Goal: Task Accomplishment & Management: Complete application form

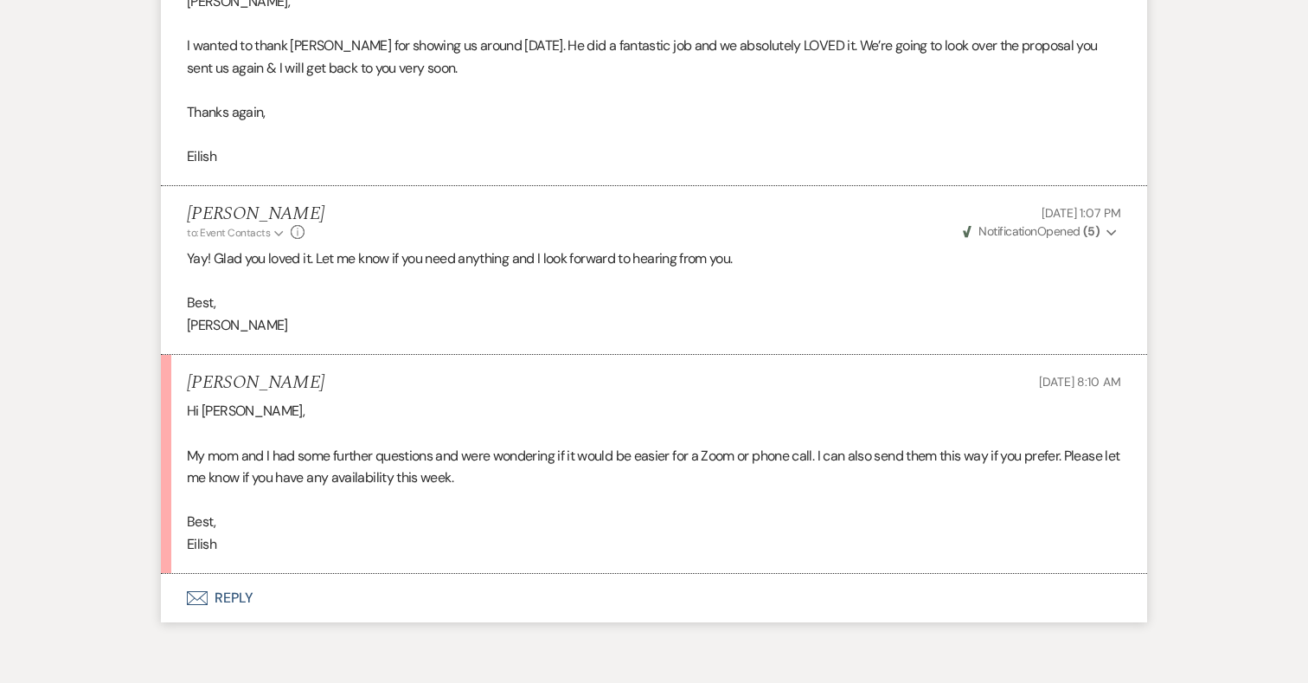
scroll to position [5425, 0]
click at [236, 573] on button "Envelope Reply" at bounding box center [654, 596] width 986 height 48
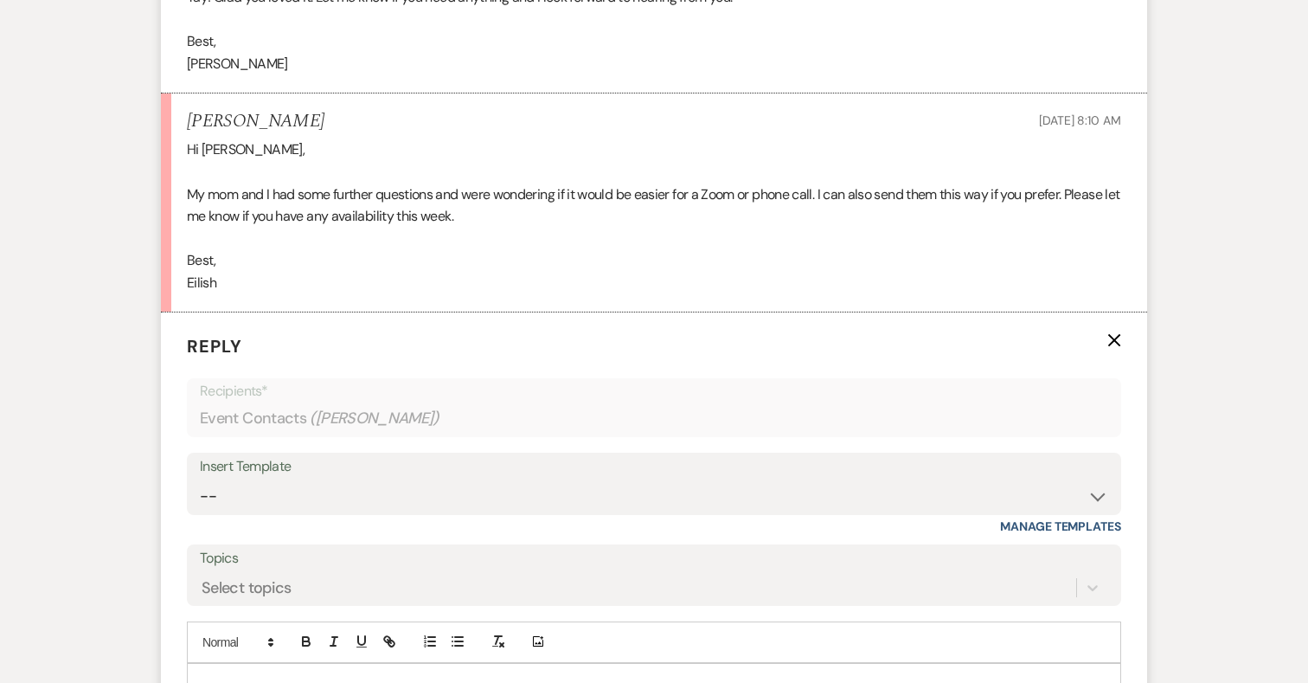
scroll to position [5688, 0]
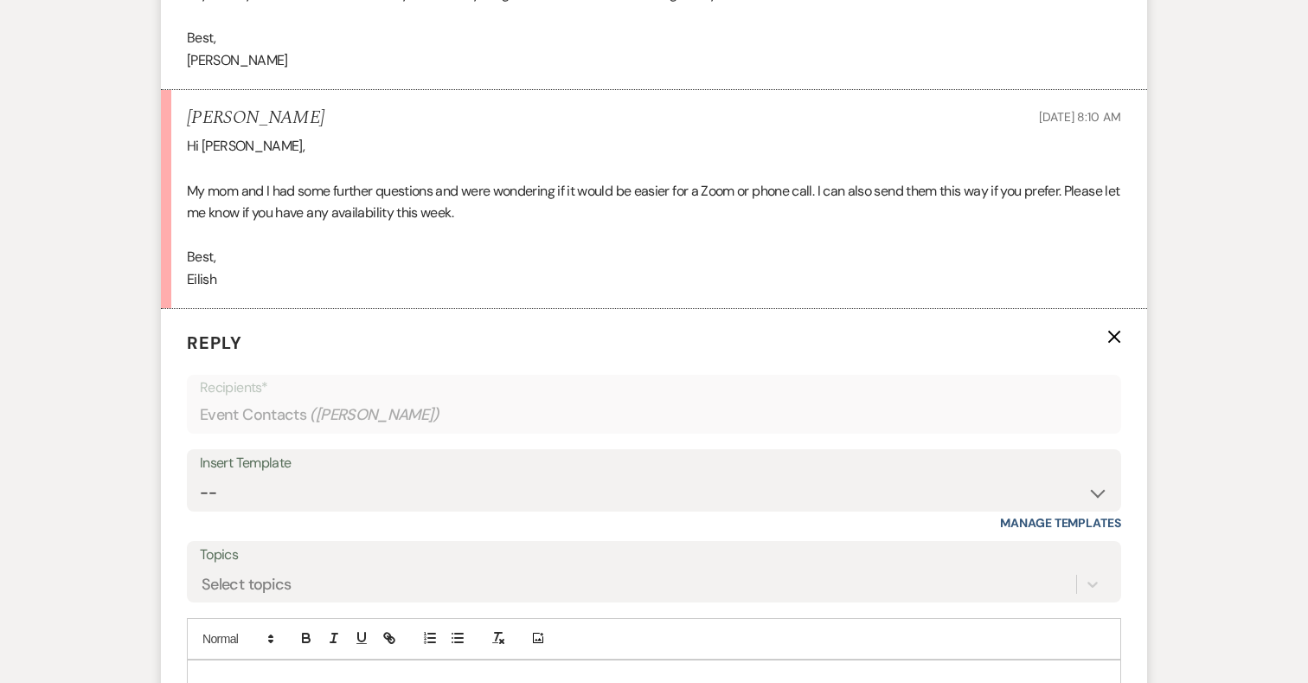
click at [374, 660] on div at bounding box center [654, 680] width 933 height 40
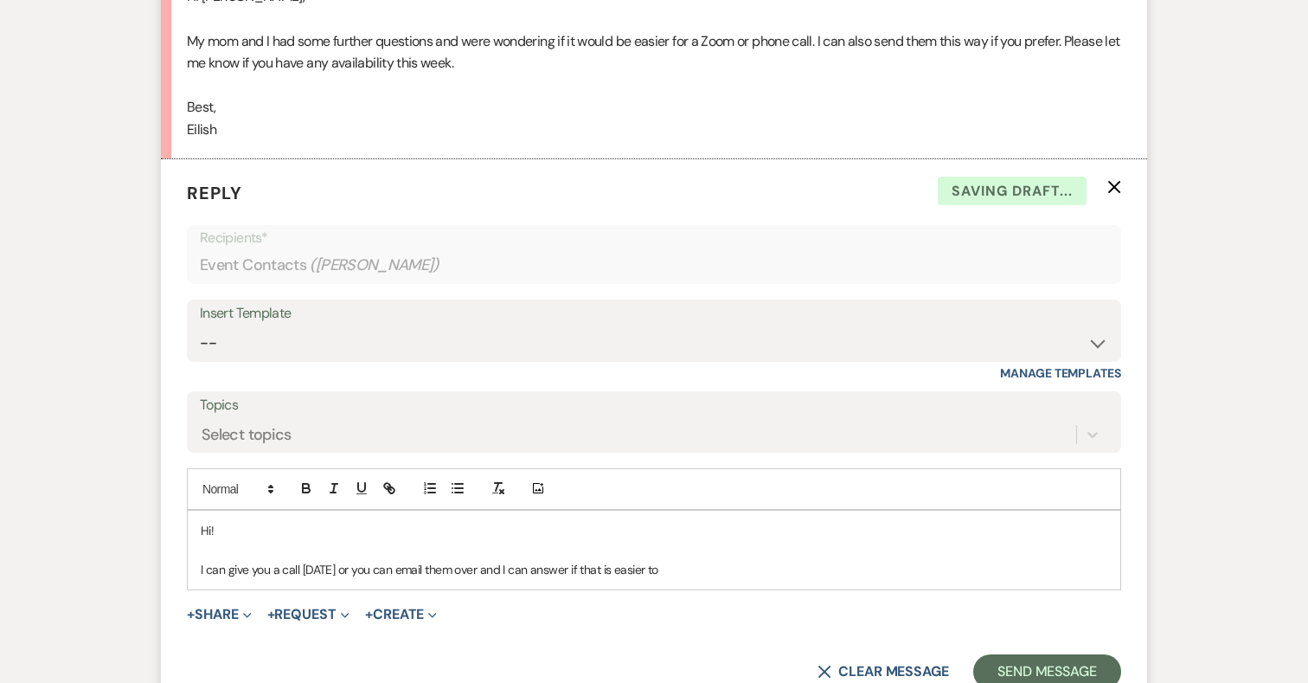
scroll to position [5846, 0]
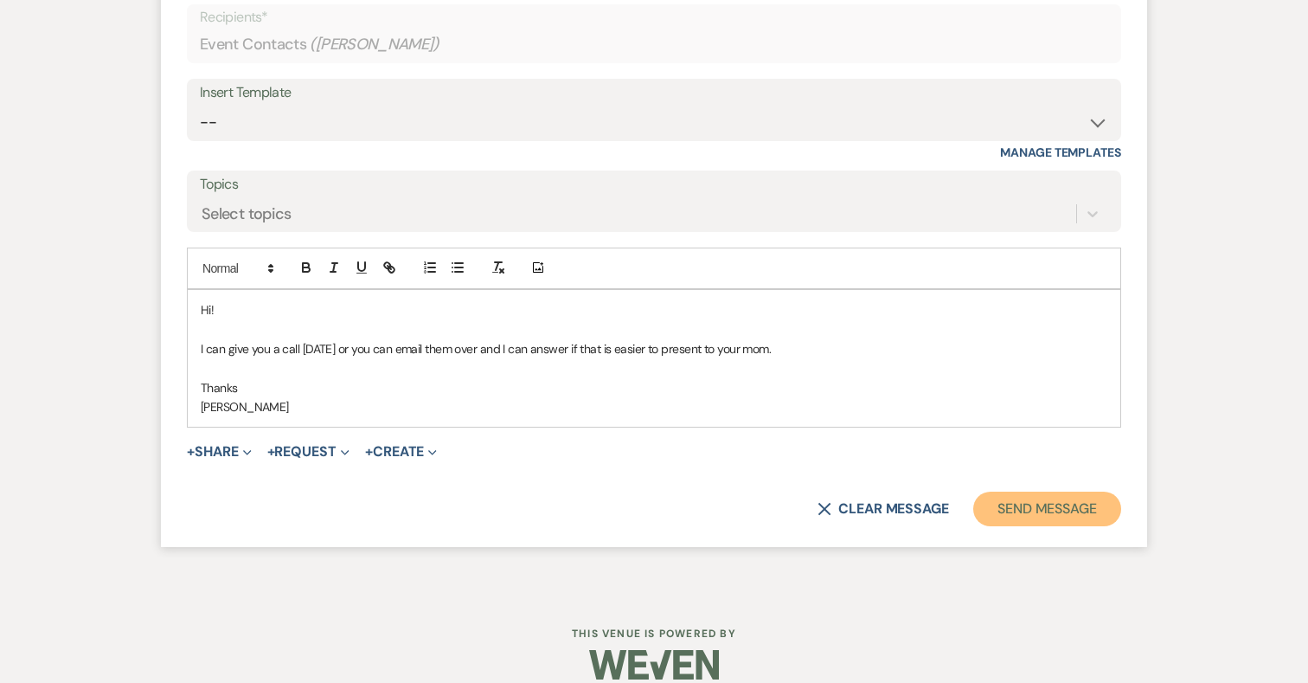
click at [1024, 491] on button "Send Message" at bounding box center [1047, 508] width 148 height 35
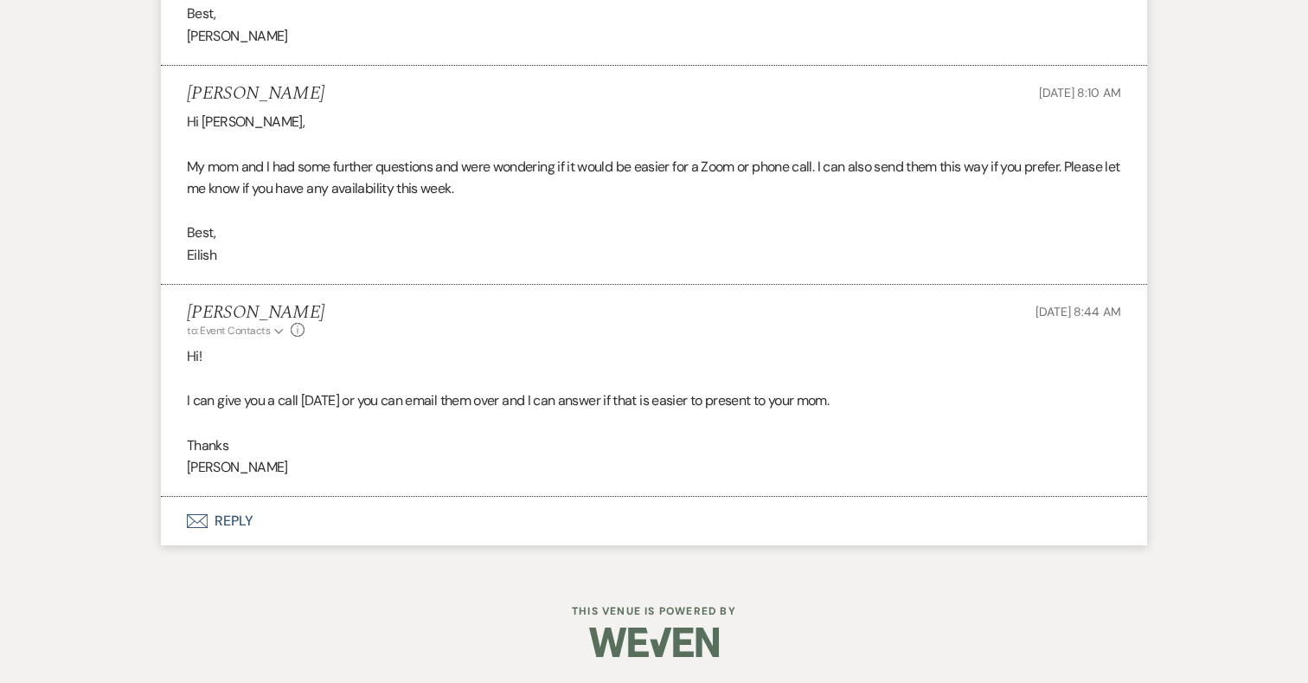
scroll to position [5690, 0]
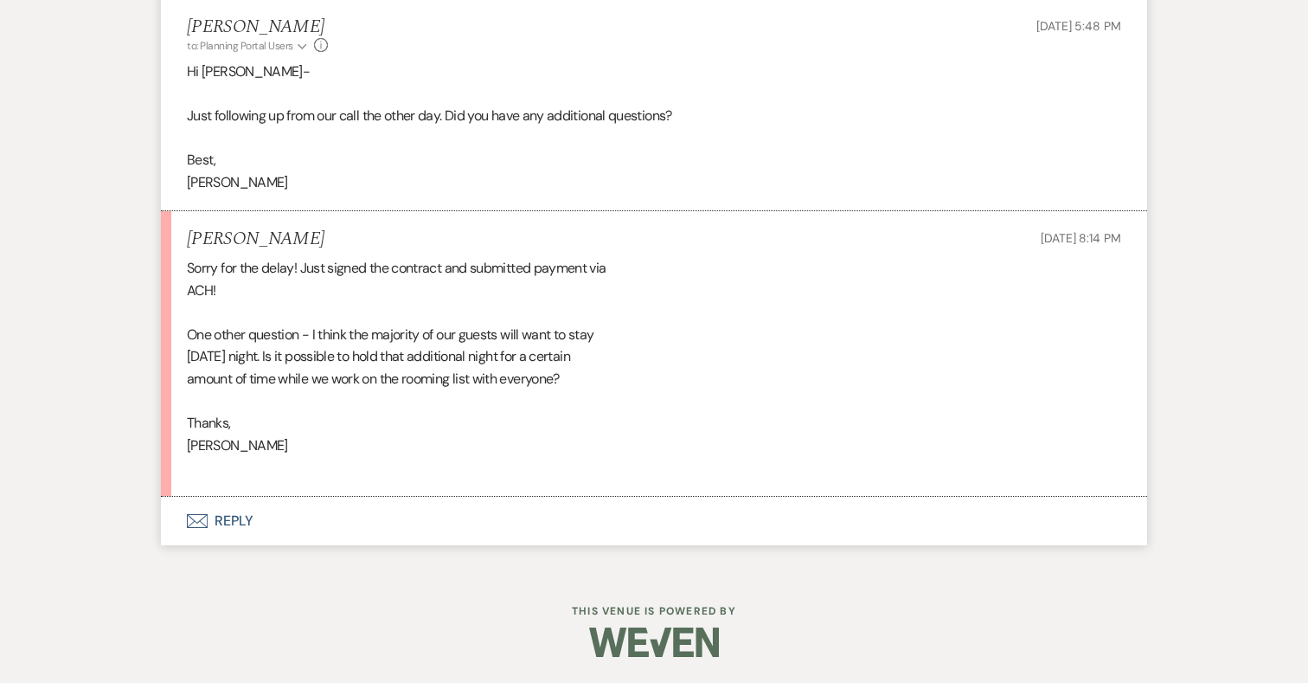
scroll to position [6387, 0]
click at [233, 538] on button "Envelope Reply" at bounding box center [654, 521] width 986 height 48
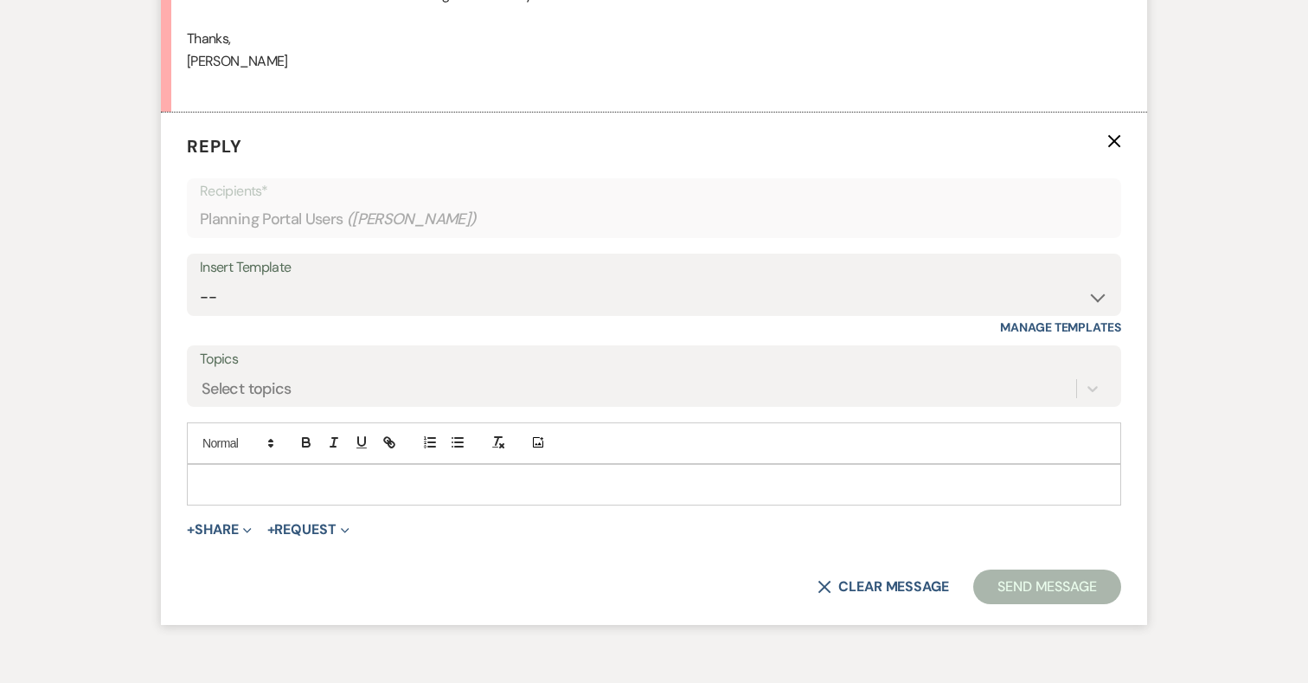
scroll to position [6831, 0]
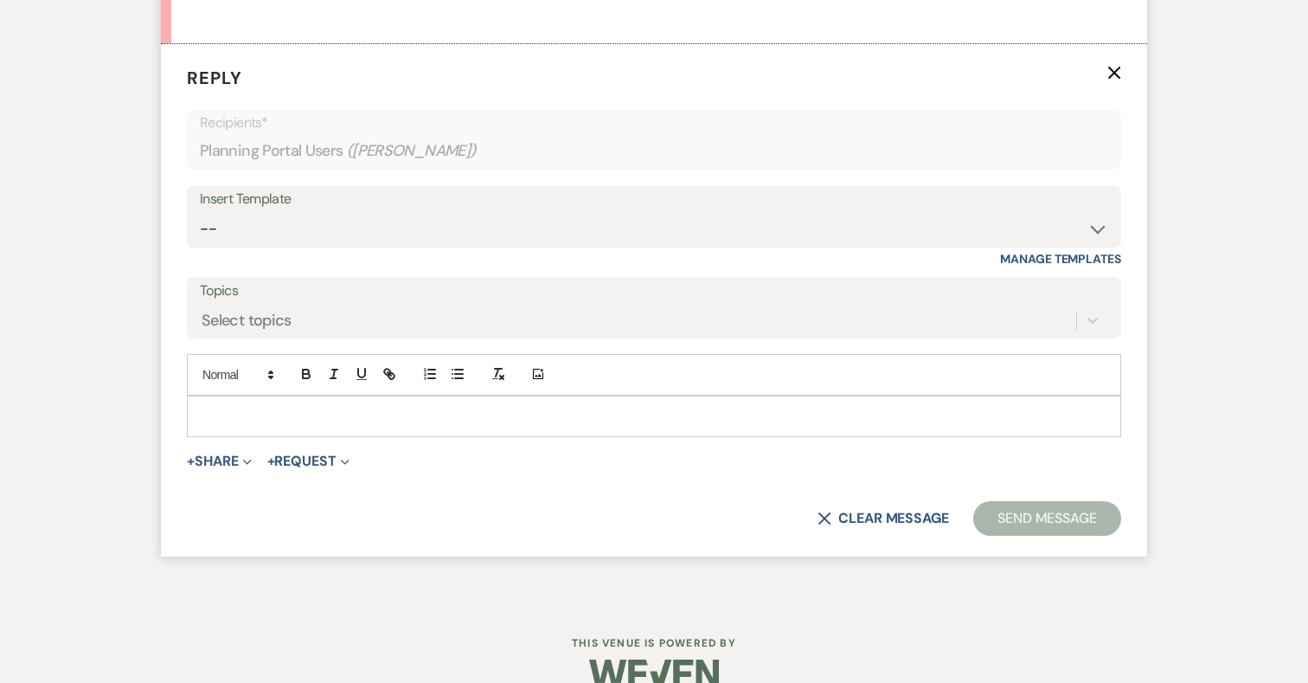
click at [492, 426] on p at bounding box center [654, 416] width 907 height 19
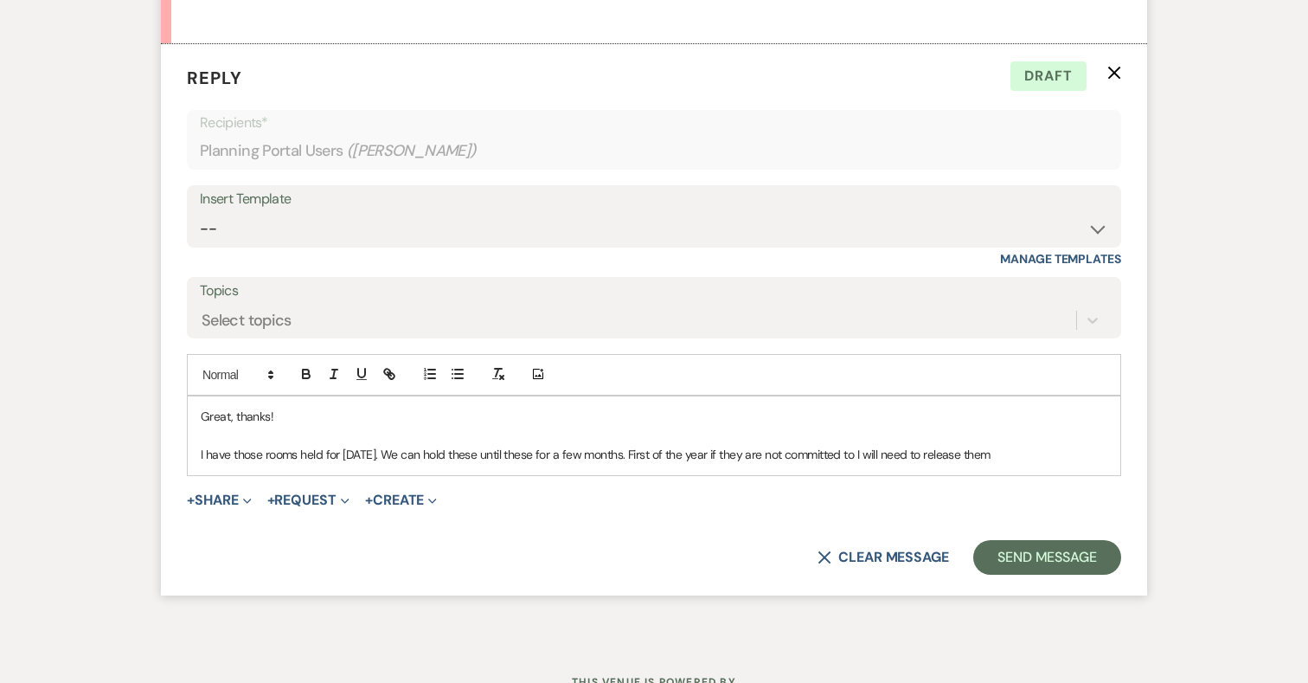
click at [632, 464] on p "I have those rooms held for Sunday. We can hold these until these for a few mon…" at bounding box center [654, 454] width 907 height 19
drag, startPoint x: 800, startPoint y: 473, endPoint x: 1060, endPoint y: 473, distance: 259.5
click at [1060, 464] on p "I have those rooms held for Sunday. We can hold these until these for a few mon…" at bounding box center [654, 454] width 907 height 19
drag, startPoint x: 1087, startPoint y: 472, endPoint x: 796, endPoint y: 479, distance: 290.8
click at [796, 464] on p "I have those rooms held for Sunday. We can hold these until these for a few mon…" at bounding box center [654, 454] width 907 height 19
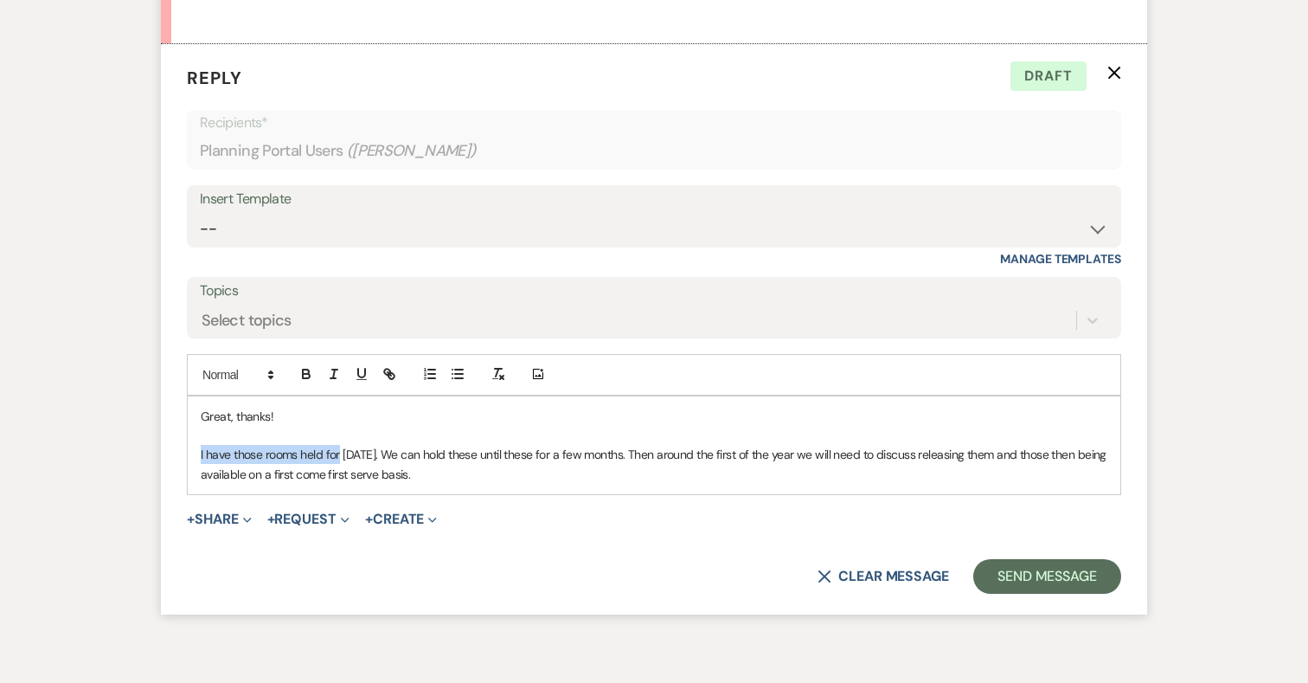
drag, startPoint x: 339, startPoint y: 473, endPoint x: 189, endPoint y: 472, distance: 150.5
click at [189, 472] on div "Great, thanks! I have those rooms held for Sunday. We can hold these until thes…" at bounding box center [654, 445] width 933 height 99
drag, startPoint x: 484, startPoint y: 477, endPoint x: 540, endPoint y: 478, distance: 56.3
click at [540, 478] on p "Sure, I held those rooms for Sunday. We can hold these until these for a few mo…" at bounding box center [654, 464] width 907 height 39
drag, startPoint x: 993, startPoint y: 475, endPoint x: 965, endPoint y: 474, distance: 27.7
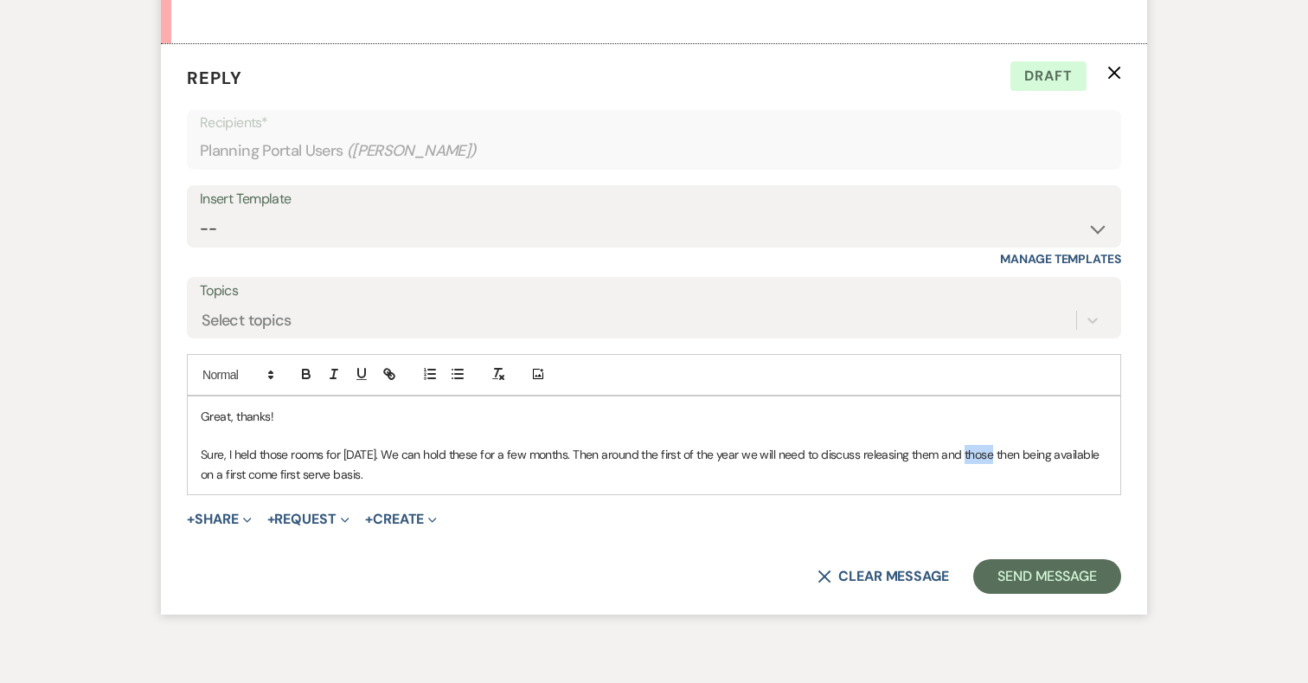
click at [965, 474] on p "Sure, I held those rooms for Sunday. We can hold these for a few months. Then a…" at bounding box center [654, 464] width 907 height 39
click at [990, 477] on p "Sure, I held those rooms for Sunday. We can hold these for a few months. Then a…" at bounding box center [654, 464] width 907 height 39
click at [452, 484] on p "Sure, I held those rooms for Sunday. We can hold these for a few months. Then a…" at bounding box center [654, 464] width 907 height 39
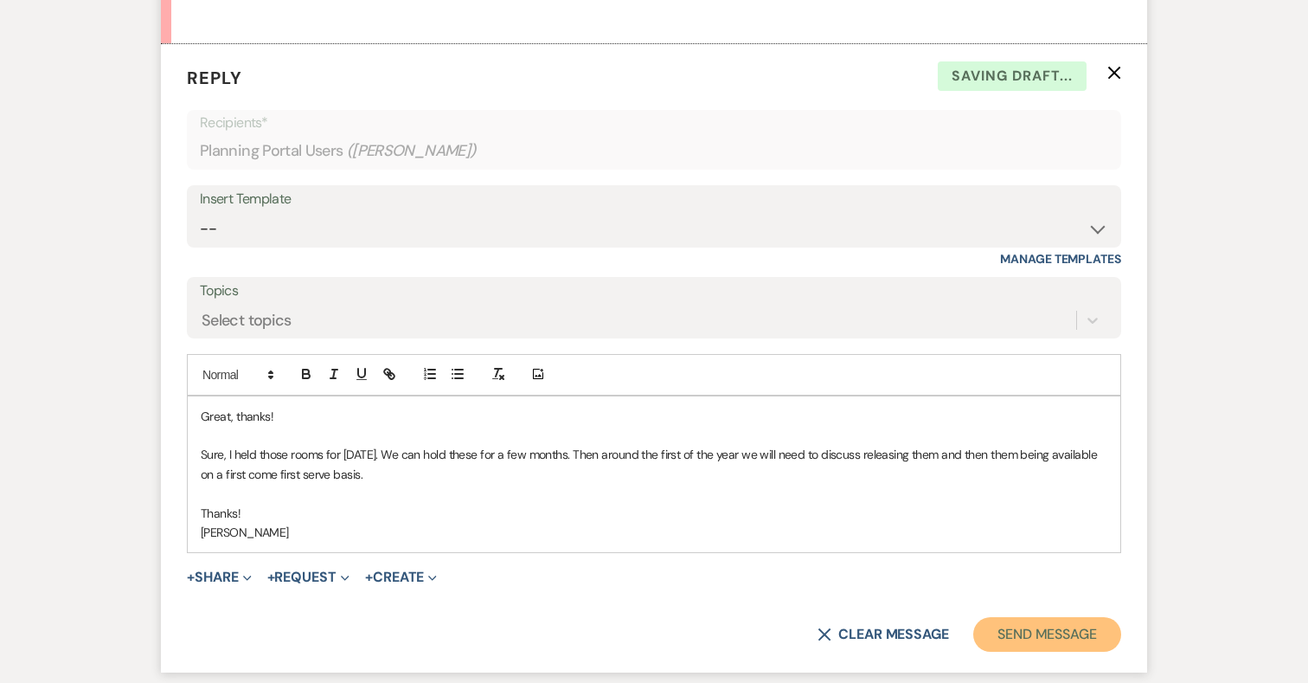
click at [1030, 651] on button "Send Message" at bounding box center [1047, 634] width 148 height 35
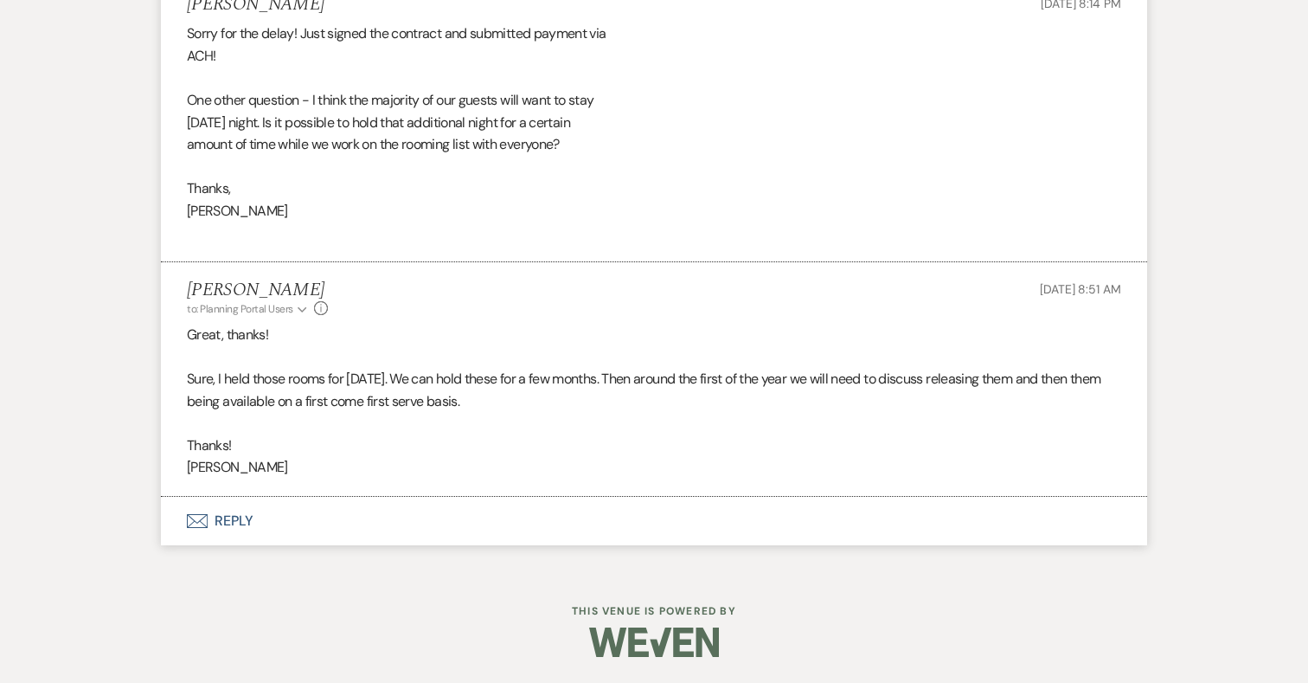
scroll to position [6635, 0]
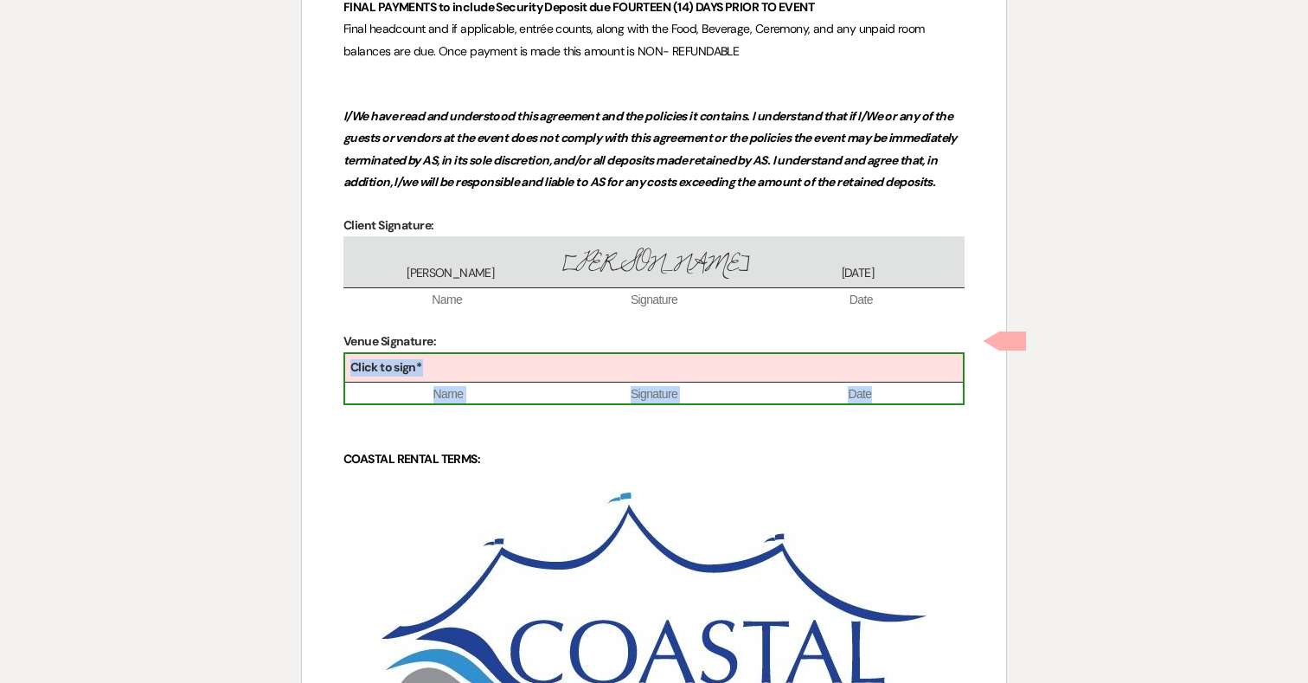
click at [662, 386] on span "Signature" at bounding box center [654, 394] width 206 height 17
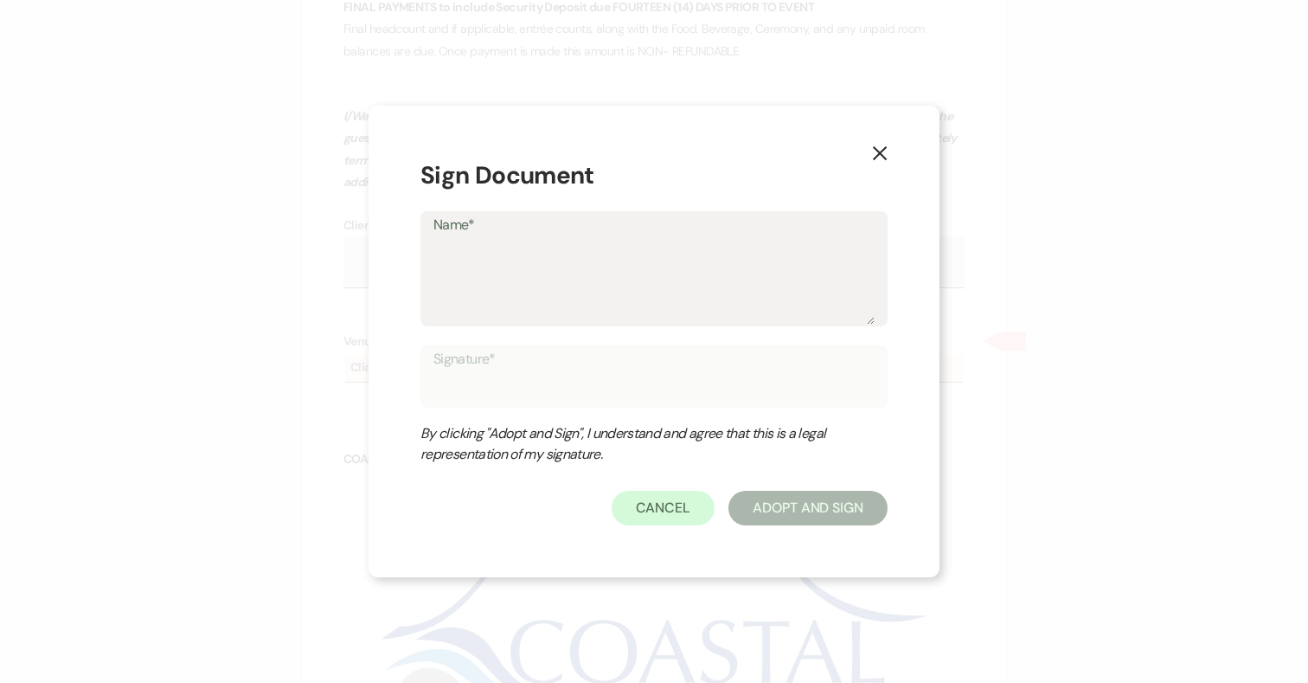
type textarea "K"
type input "K"
type textarea "Ka"
type input "Ka"
type textarea "Kat"
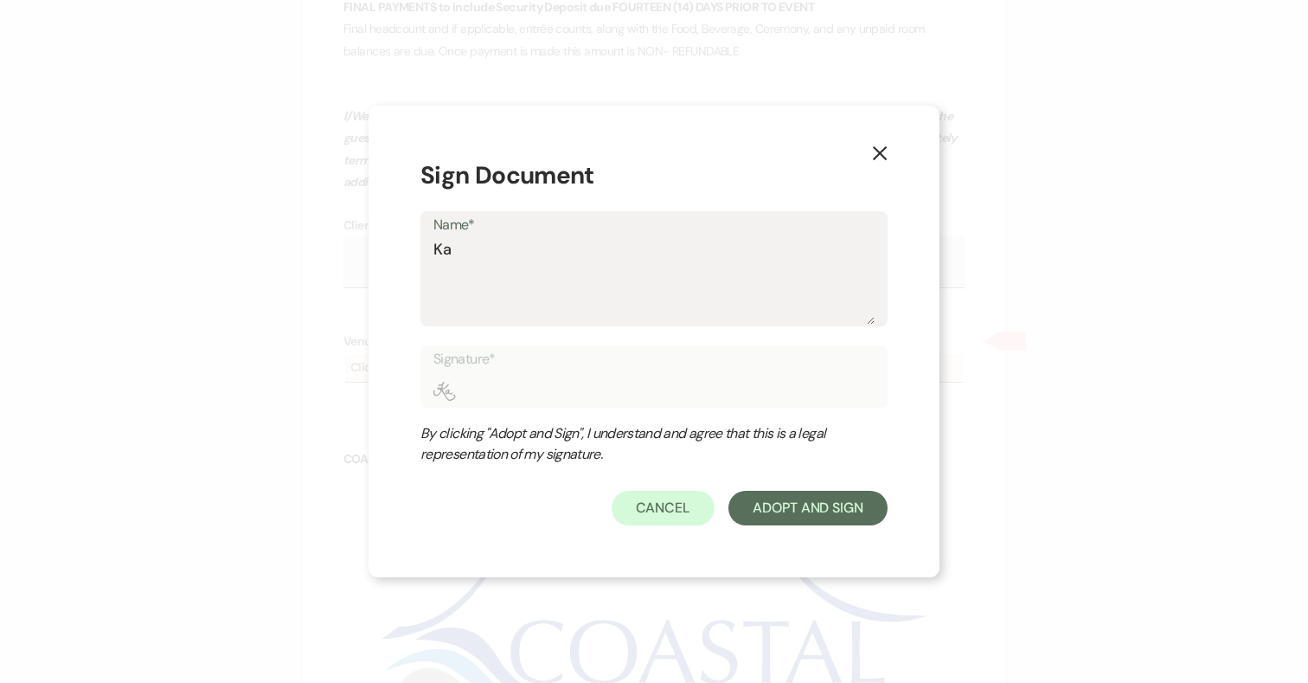
type input "Kat"
type textarea "[PERSON_NAME]"
type input "[PERSON_NAME]"
type textarea "[PERSON_NAME]"
type input "[PERSON_NAME]"
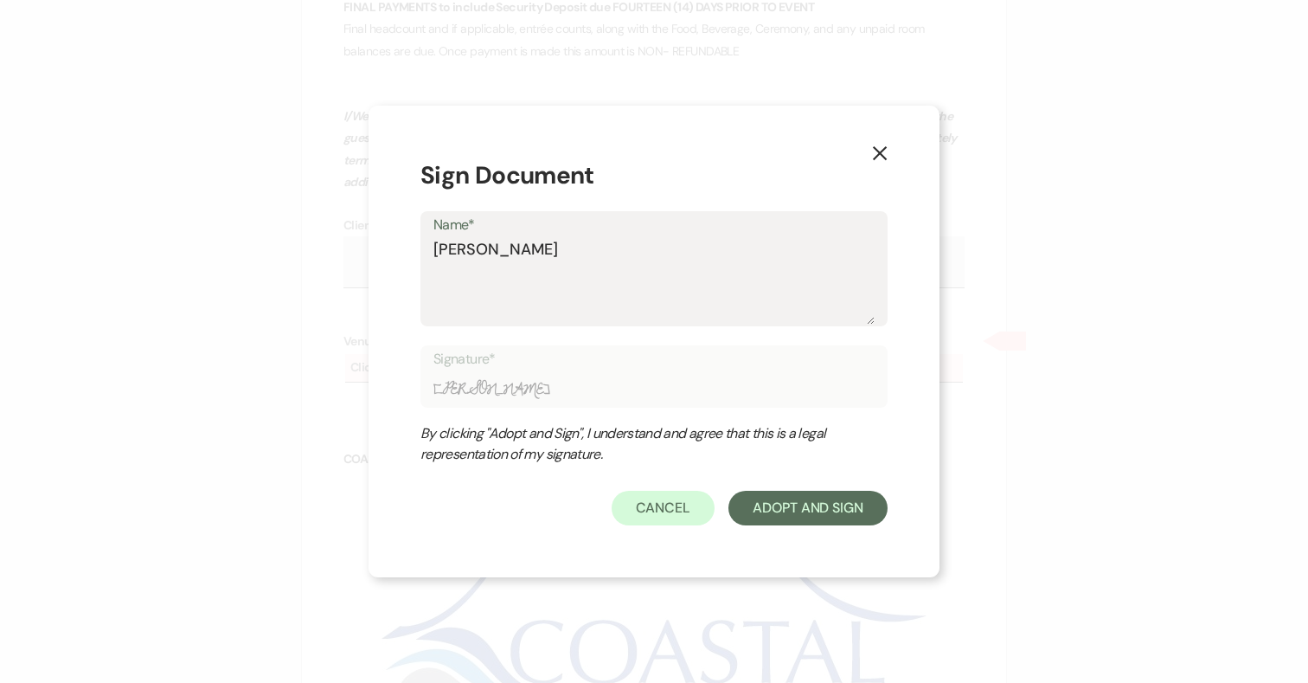
type textarea "[PERSON_NAME]"
type input "[PERSON_NAME]"
type textarea "[PERSON_NAME]"
type input "[PERSON_NAME]"
type textarea "[PERSON_NAME]"
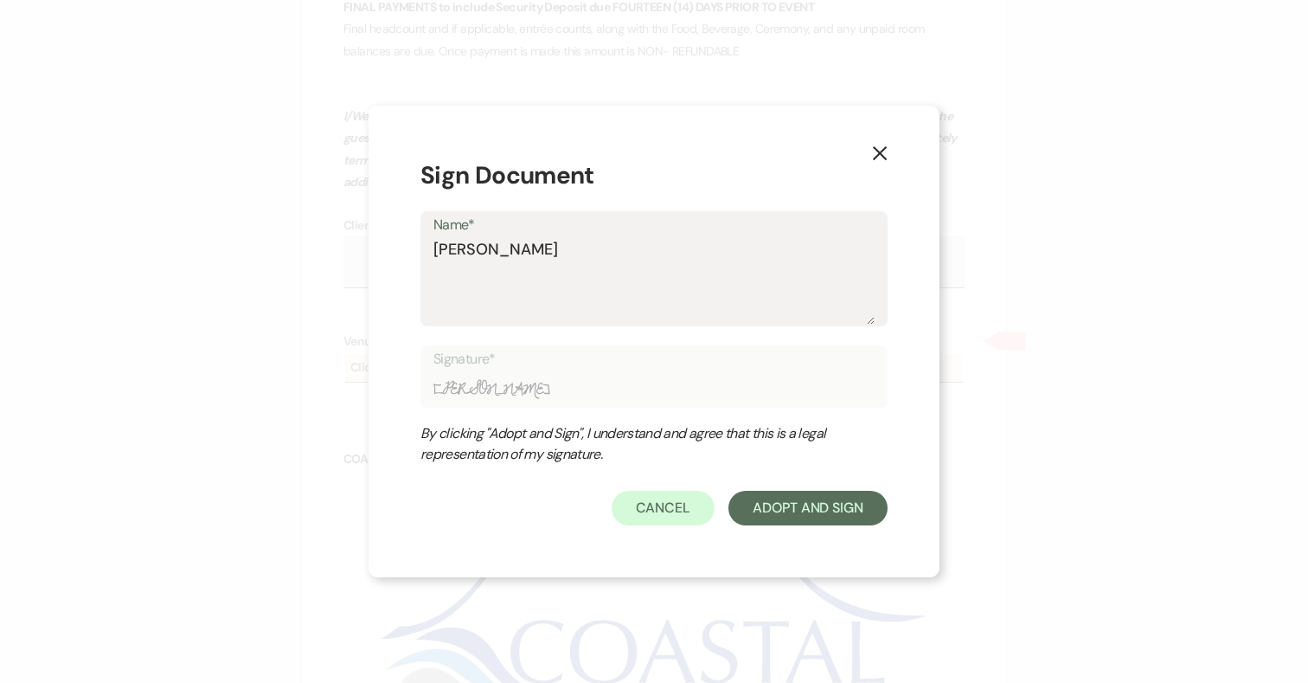
type input "[PERSON_NAME]"
type textarea "[PERSON_NAME]"
type input "[PERSON_NAME]"
type textarea "[PERSON_NAME]"
type input "[PERSON_NAME]"
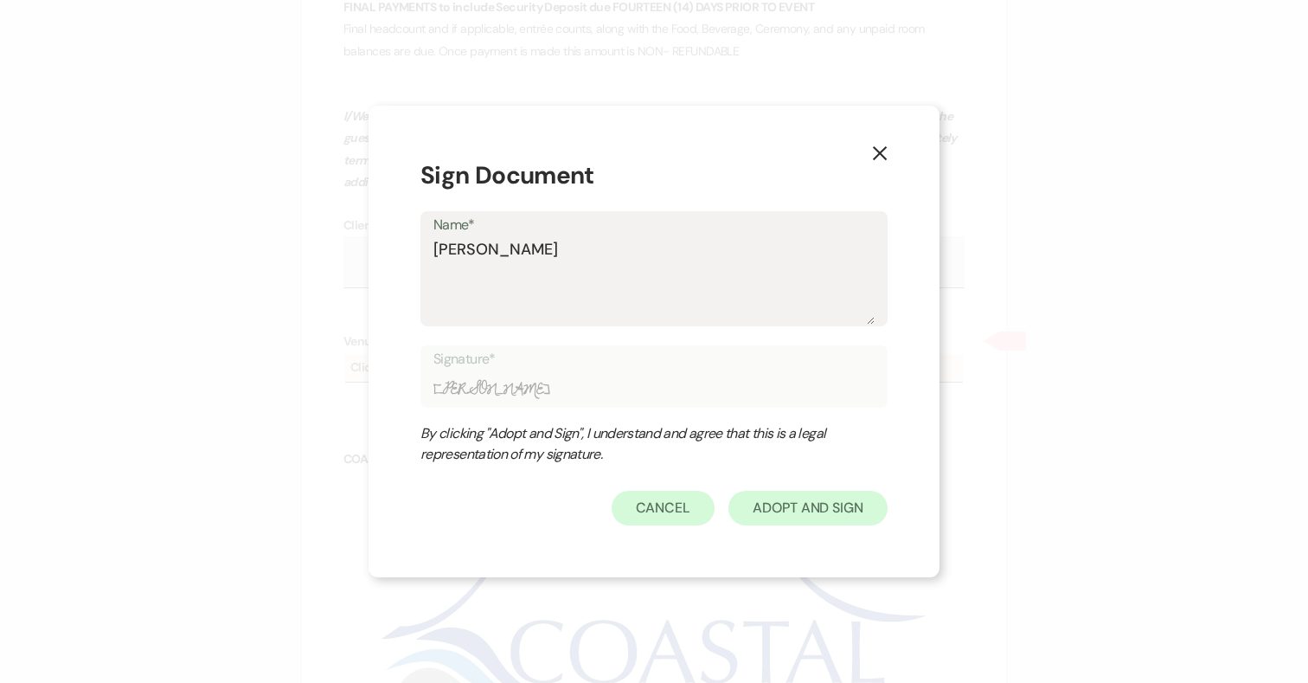
type textarea "[PERSON_NAME]"
click at [811, 506] on button "Adopt And Sign" at bounding box center [807, 508] width 159 height 35
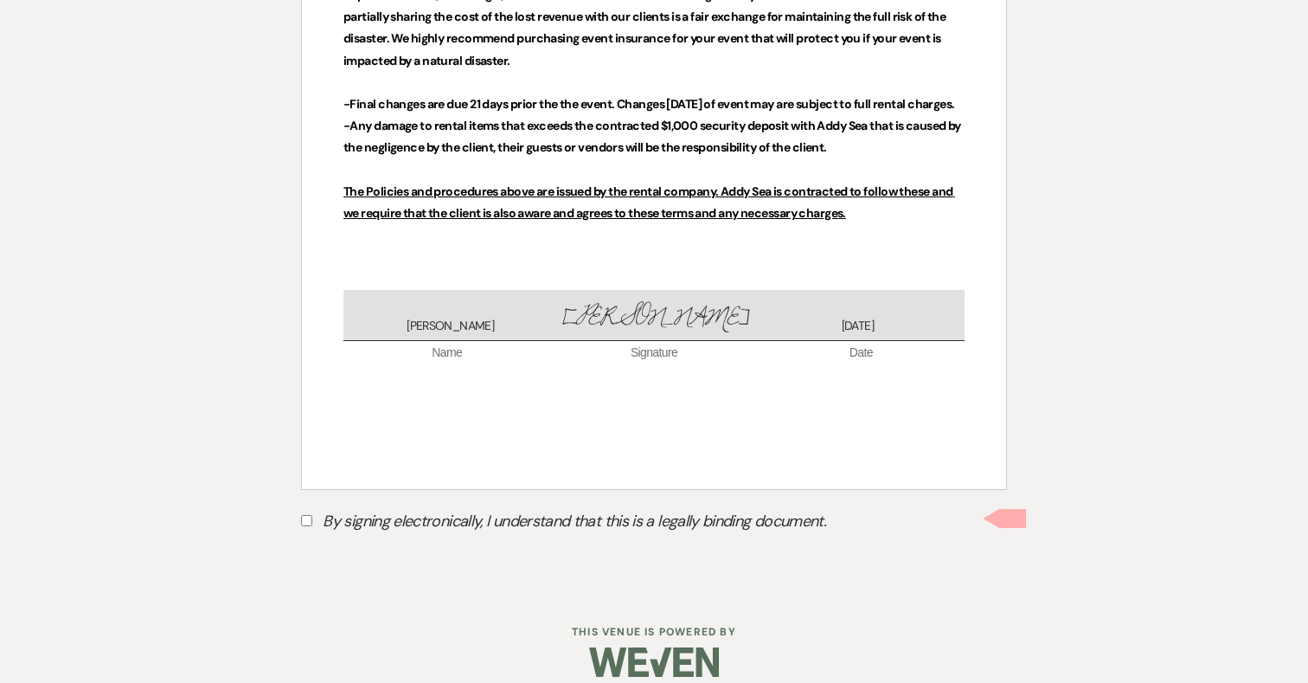
scroll to position [7539, 0]
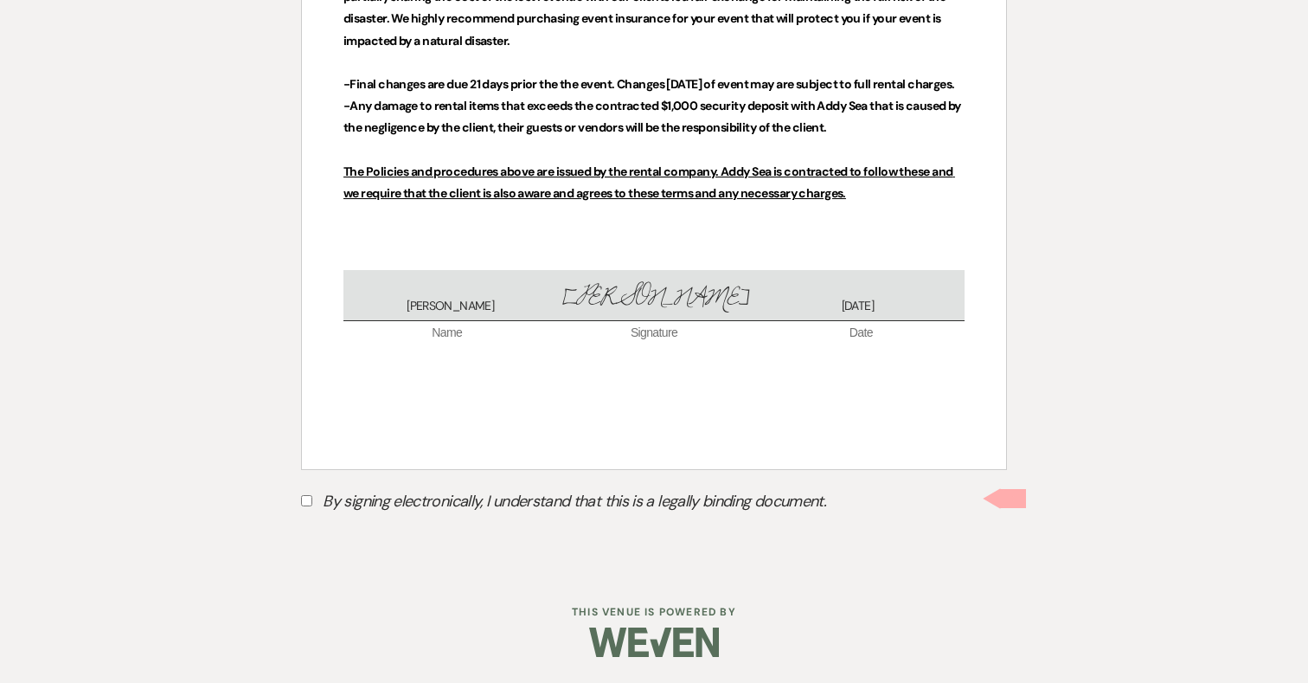
click at [305, 497] on input "By signing electronically, I understand that this is a legally binding document." at bounding box center [306, 500] width 11 height 11
checkbox input "true"
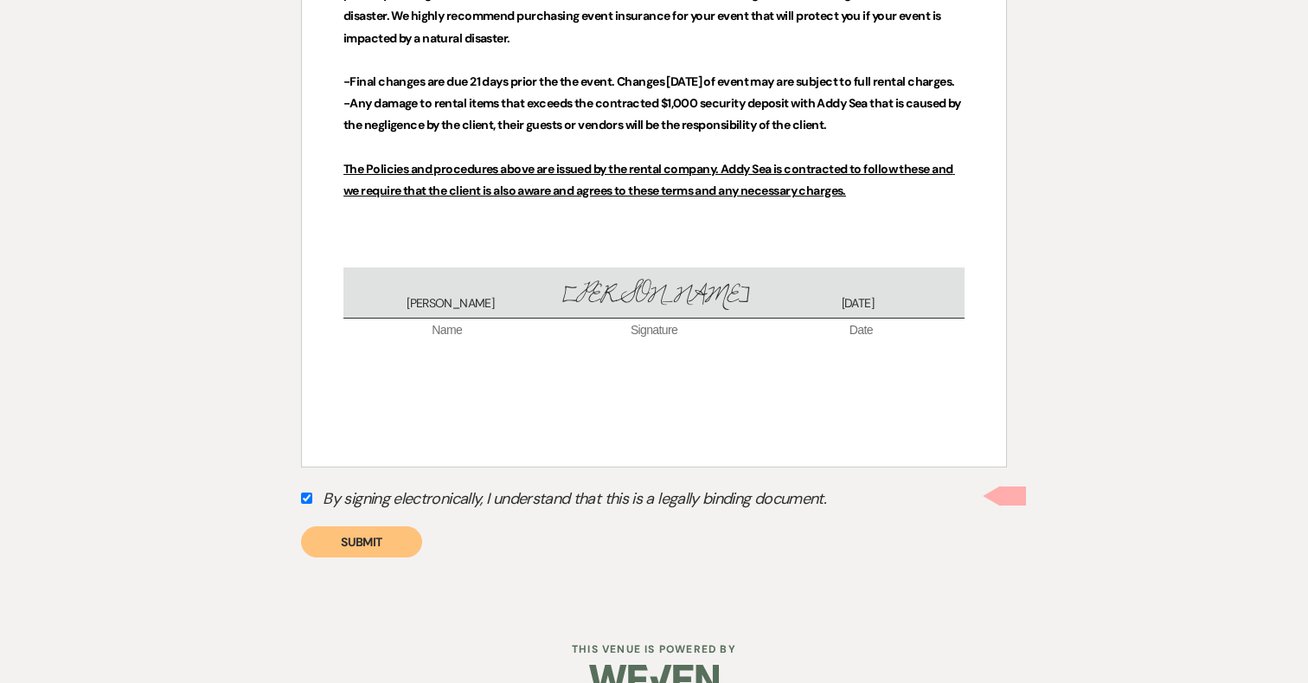
click at [351, 541] on button "Submit" at bounding box center [361, 541] width 121 height 31
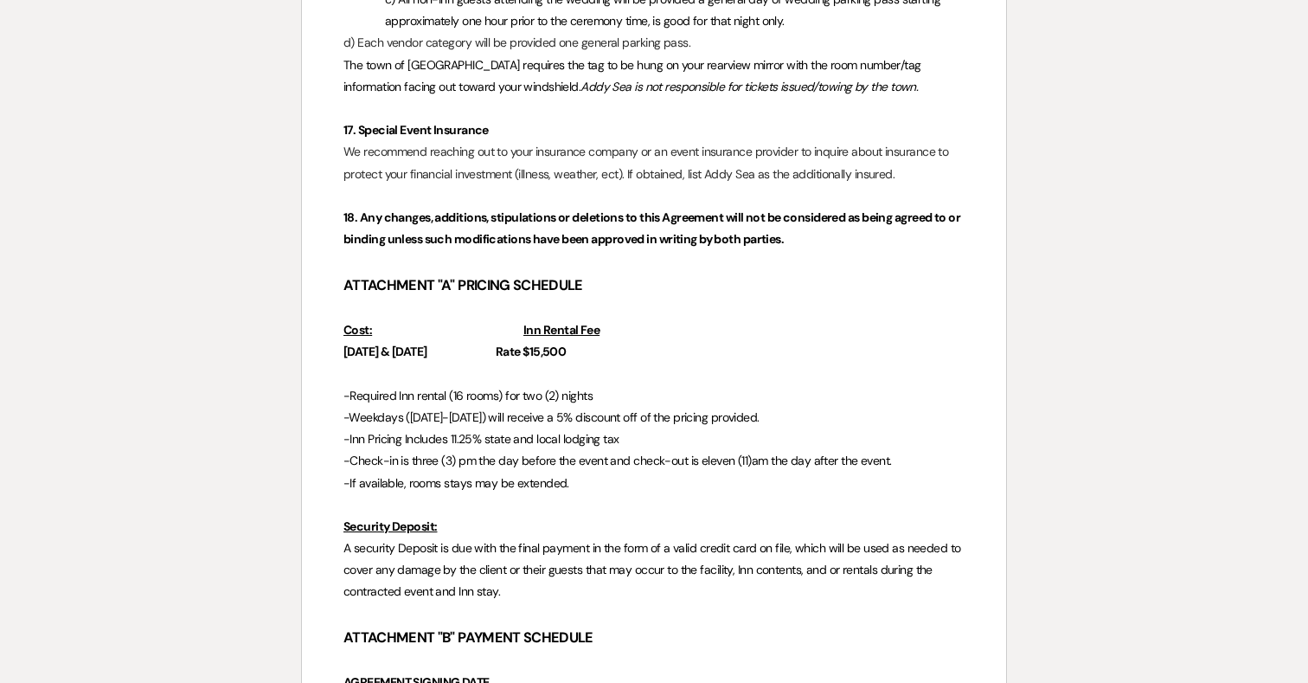
scroll to position [4727, 0]
